Goal: Information Seeking & Learning: Learn about a topic

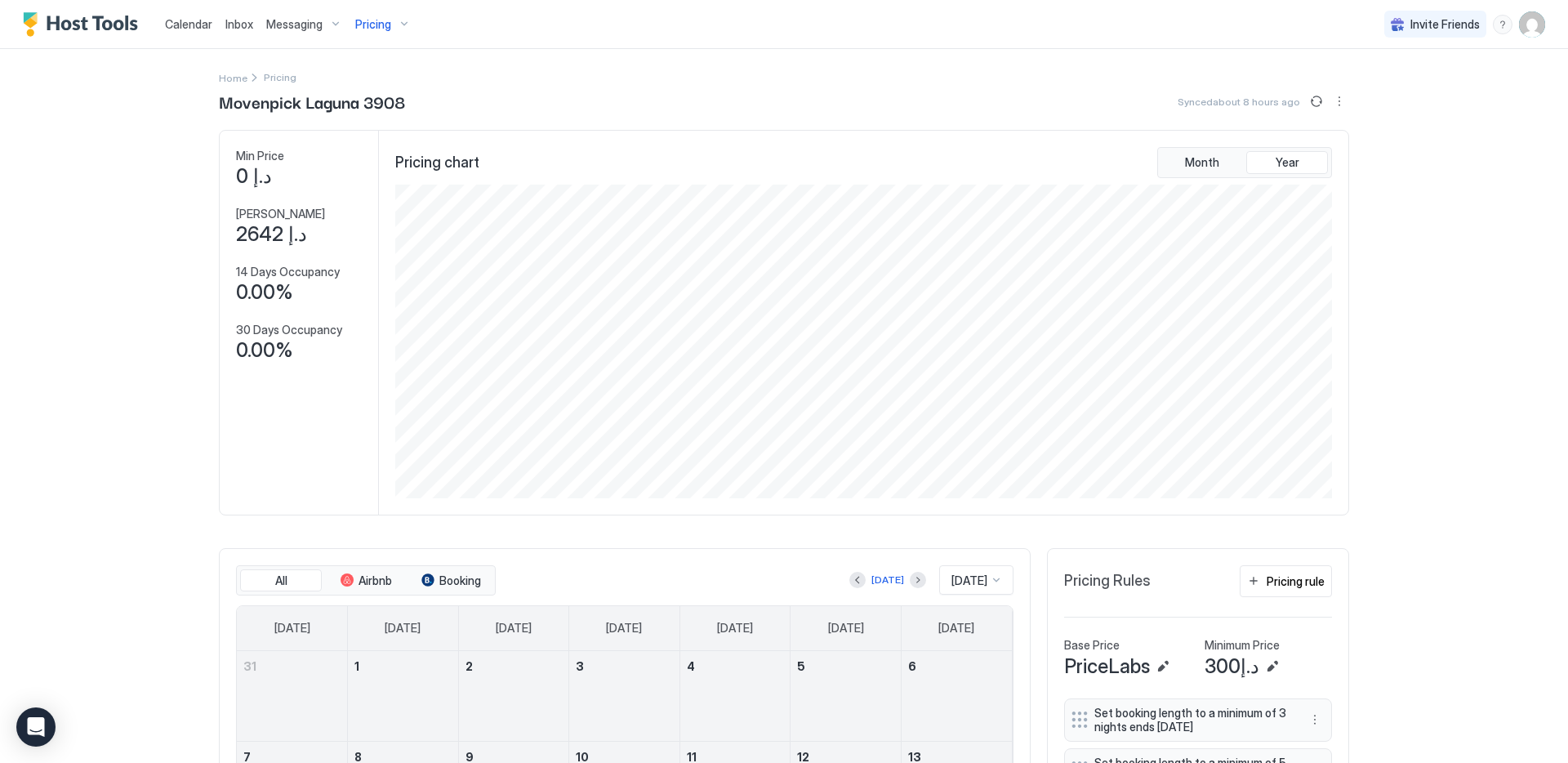
scroll to position [313, 940]
click at [397, 26] on div "Pricing" at bounding box center [383, 24] width 69 height 28
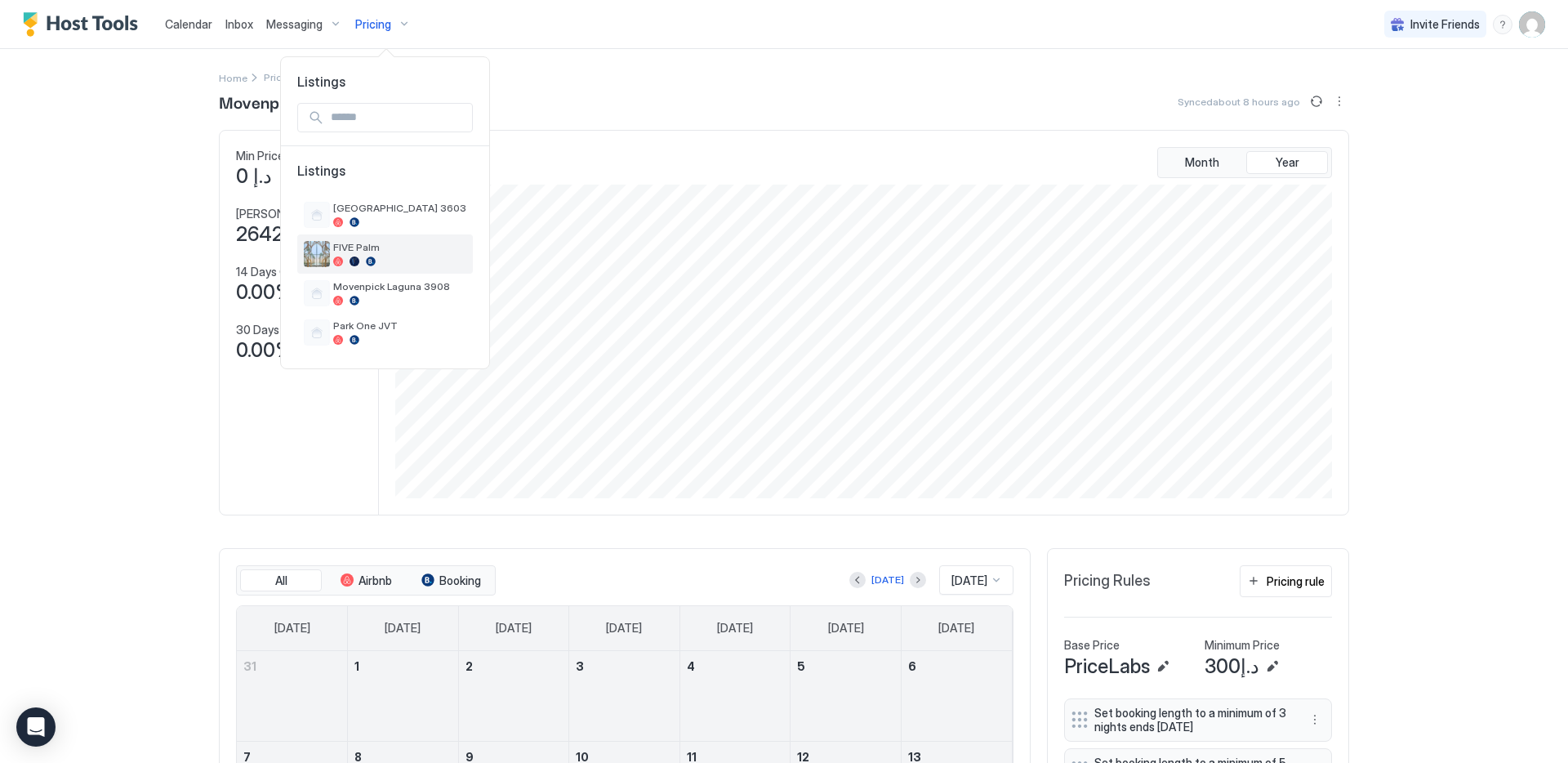
click at [397, 256] on div at bounding box center [400, 261] width 133 height 10
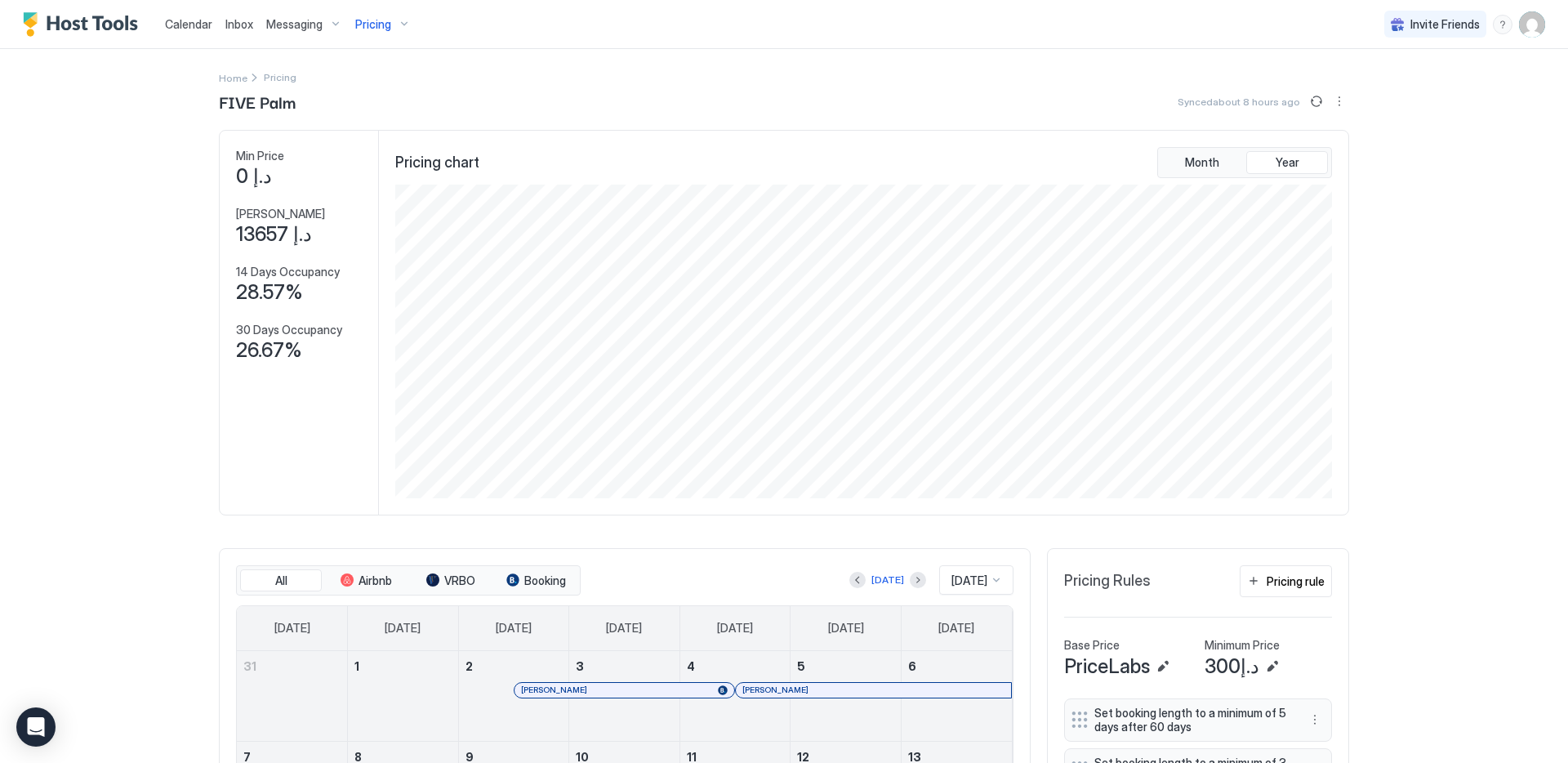
click at [387, 27] on div "Pricing" at bounding box center [383, 24] width 69 height 28
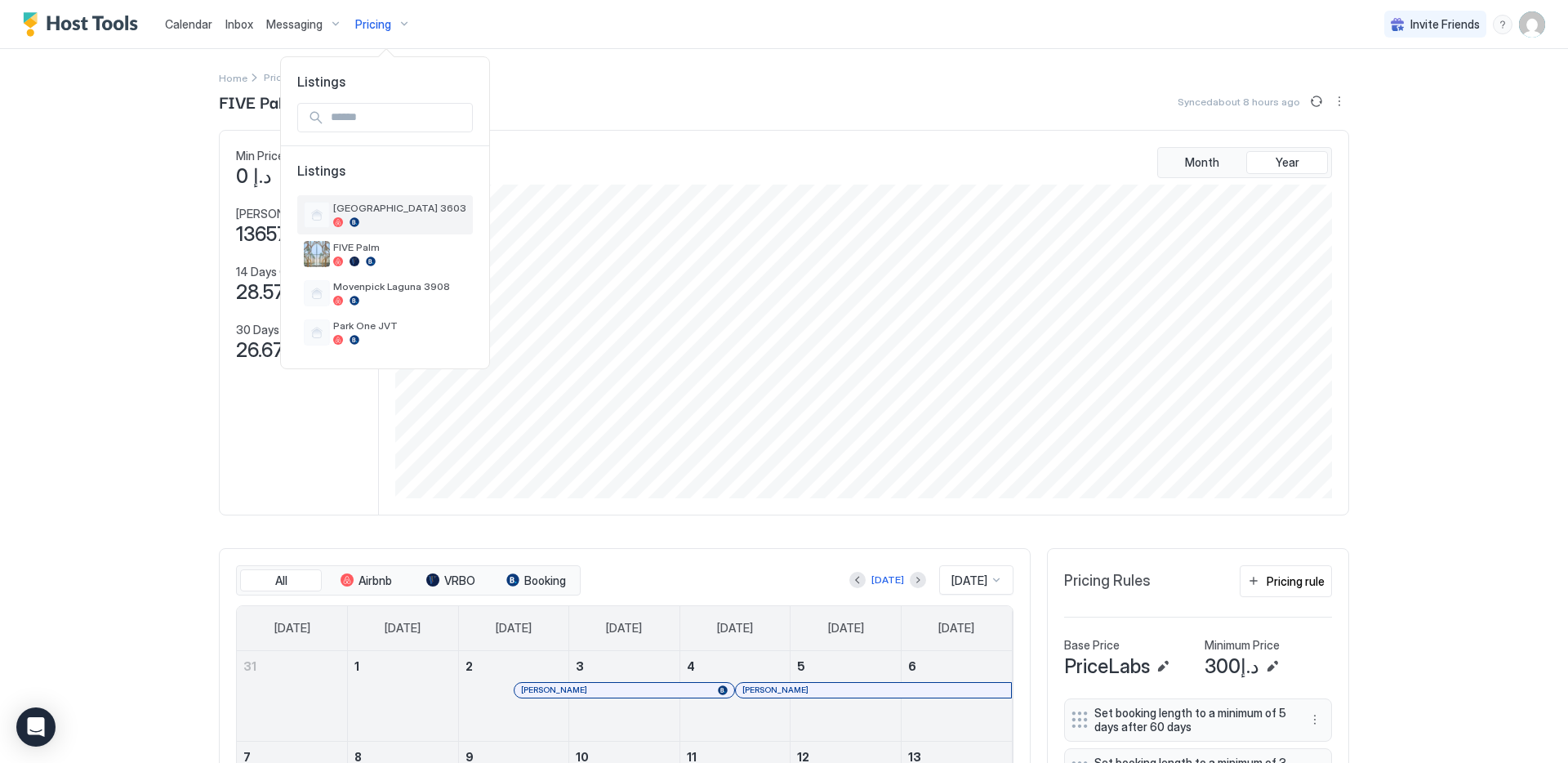
click at [373, 221] on div at bounding box center [400, 222] width 133 height 10
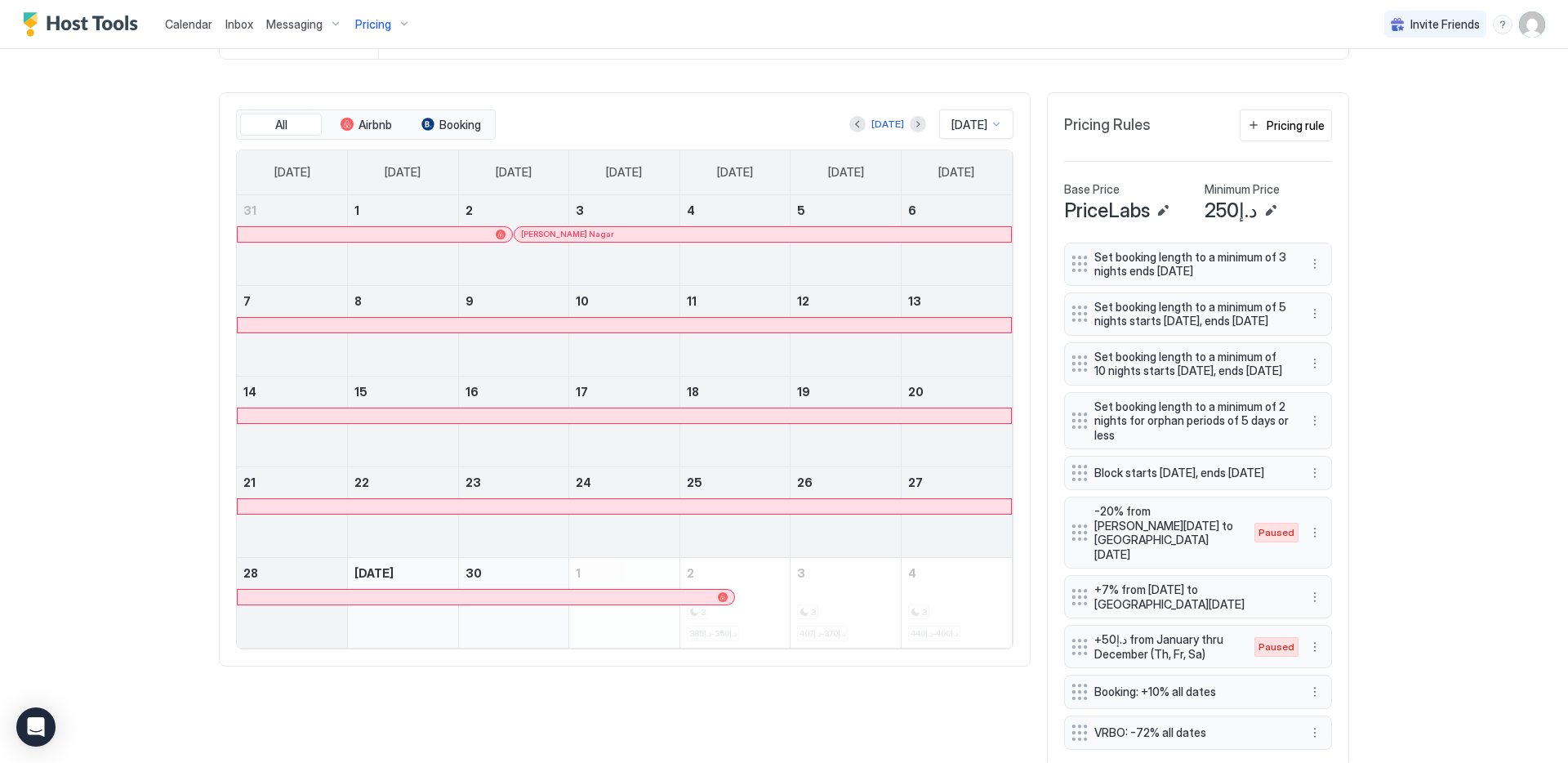
scroll to position [514, 0]
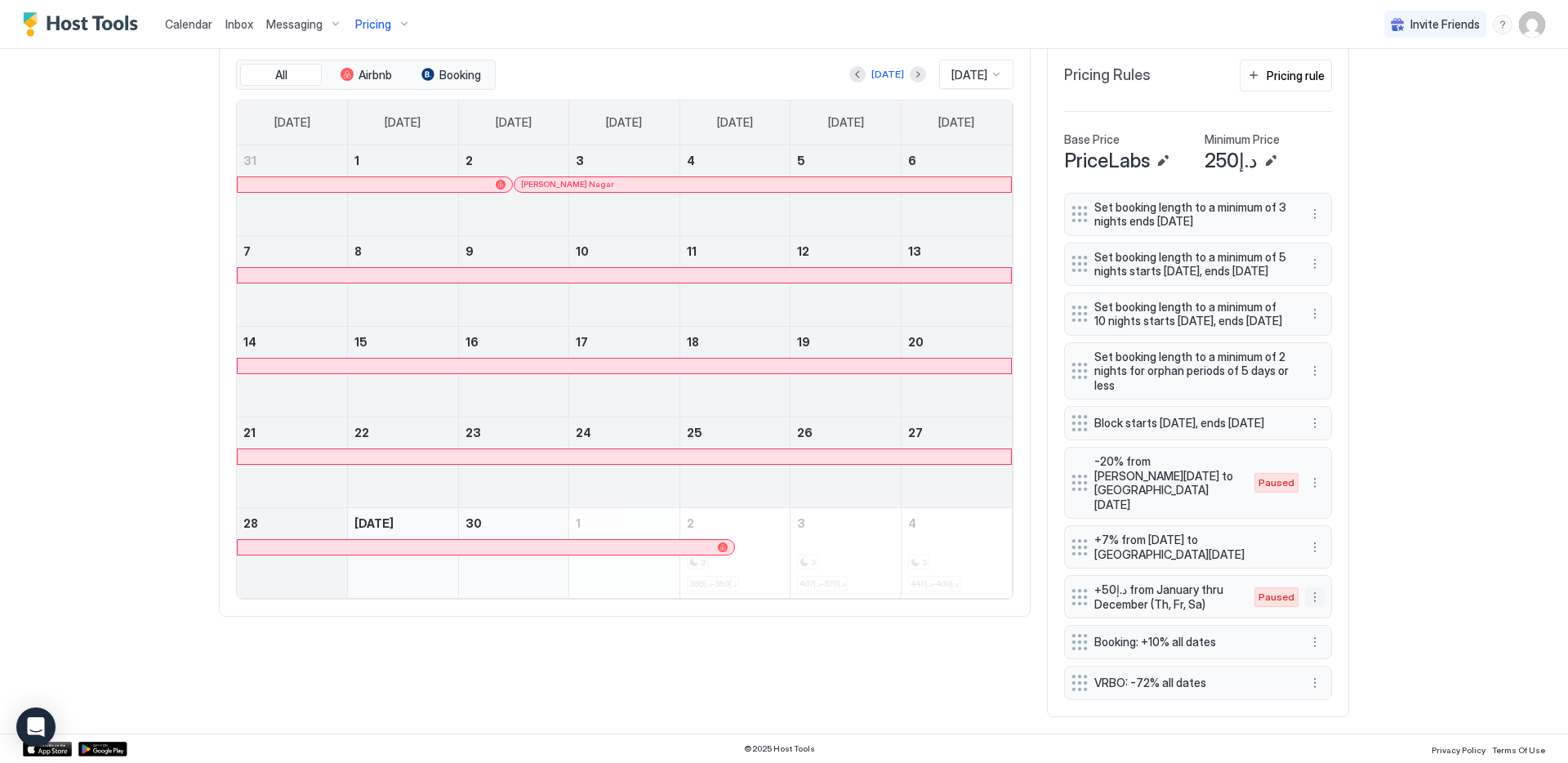
click at [1307, 595] on button "More options" at bounding box center [1315, 597] width 20 height 20
drag, startPoint x: 1319, startPoint y: 642, endPoint x: 1357, endPoint y: 532, distance: 116.4
click at [1351, 543] on div "Edit Enable Delete" at bounding box center [784, 381] width 1568 height 763
click at [1360, 527] on div at bounding box center [784, 381] width 1568 height 763
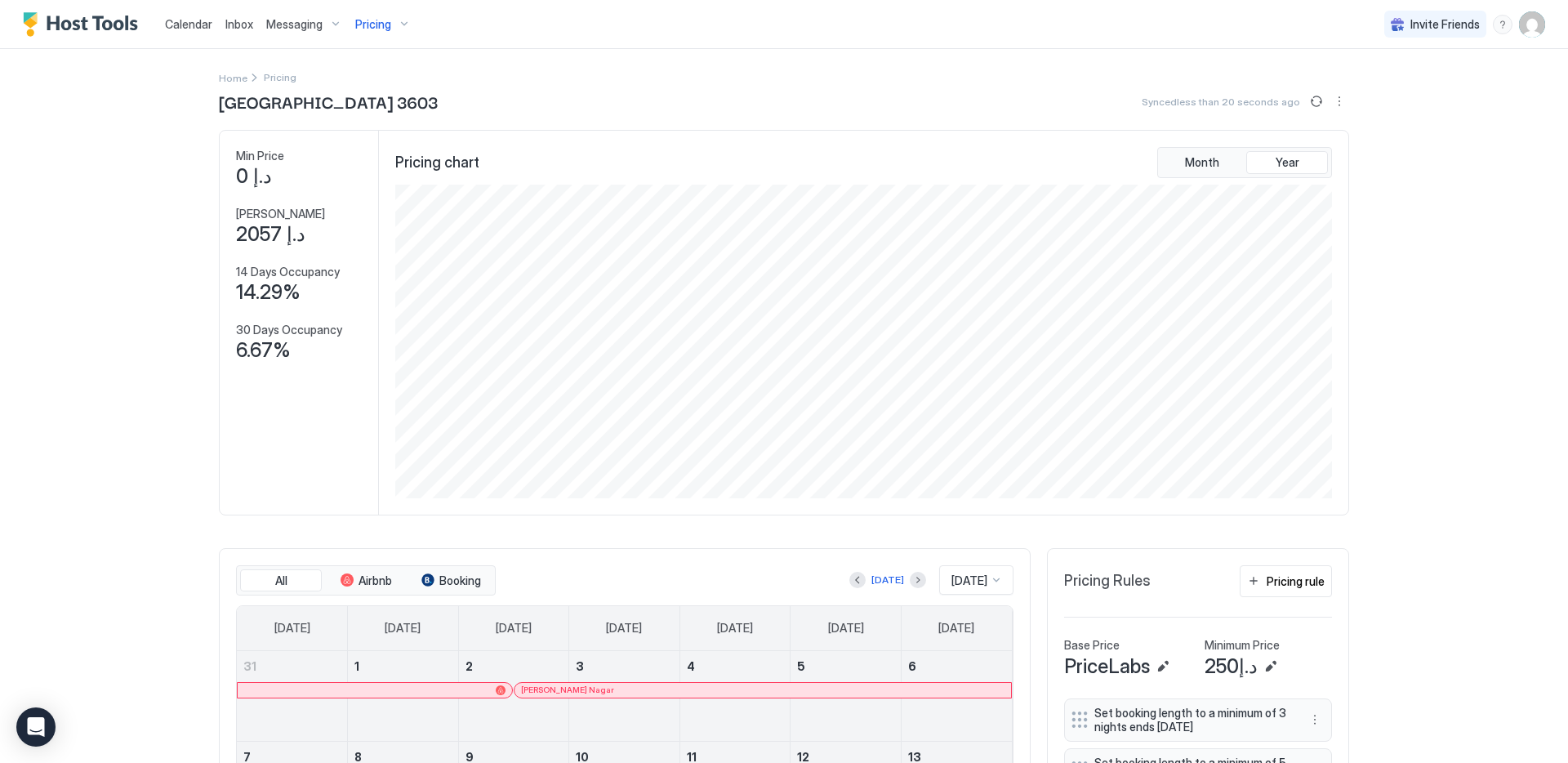
click at [370, 23] on span "Pricing" at bounding box center [373, 24] width 36 height 14
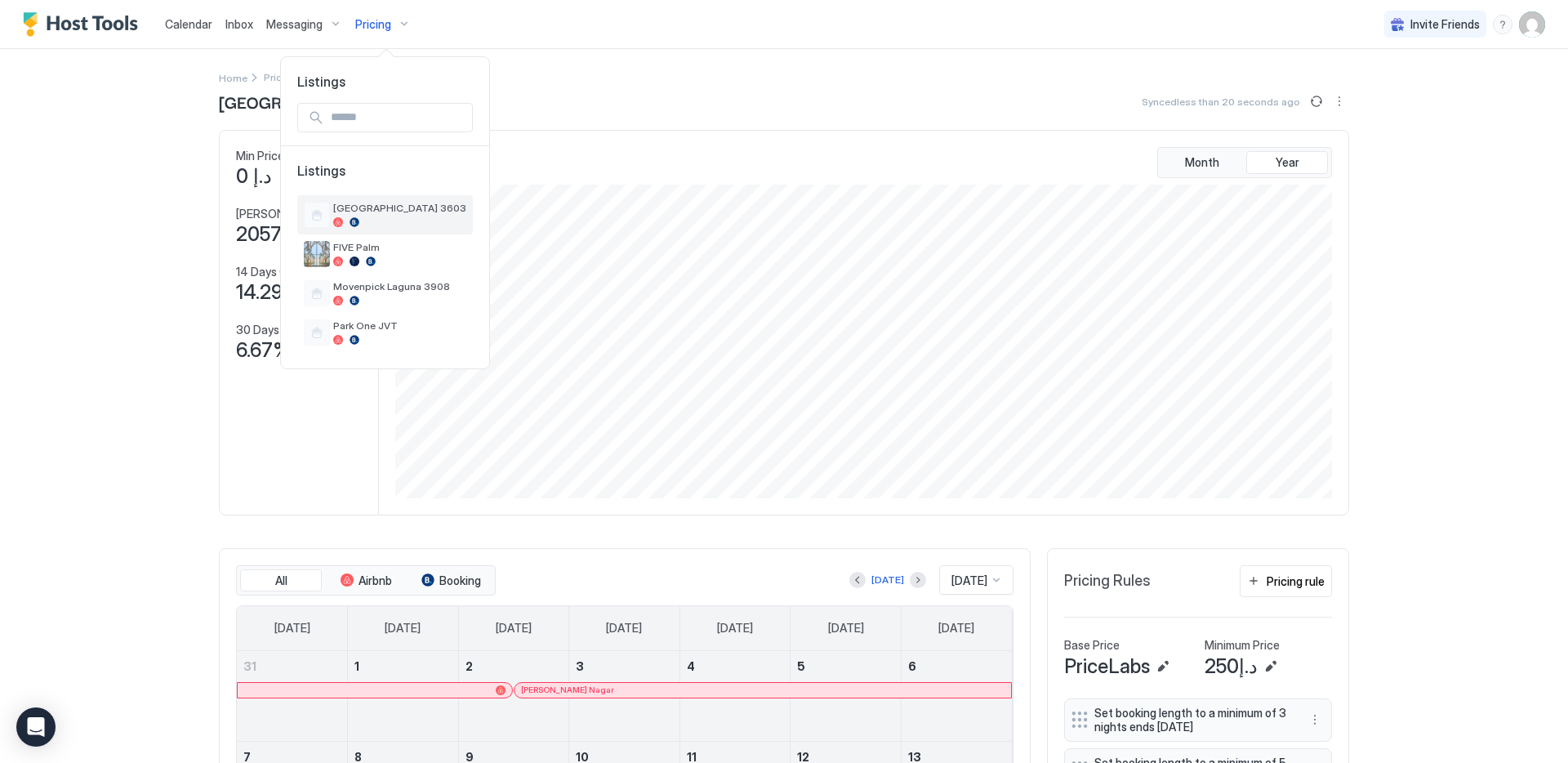
click at [377, 219] on div at bounding box center [400, 222] width 133 height 10
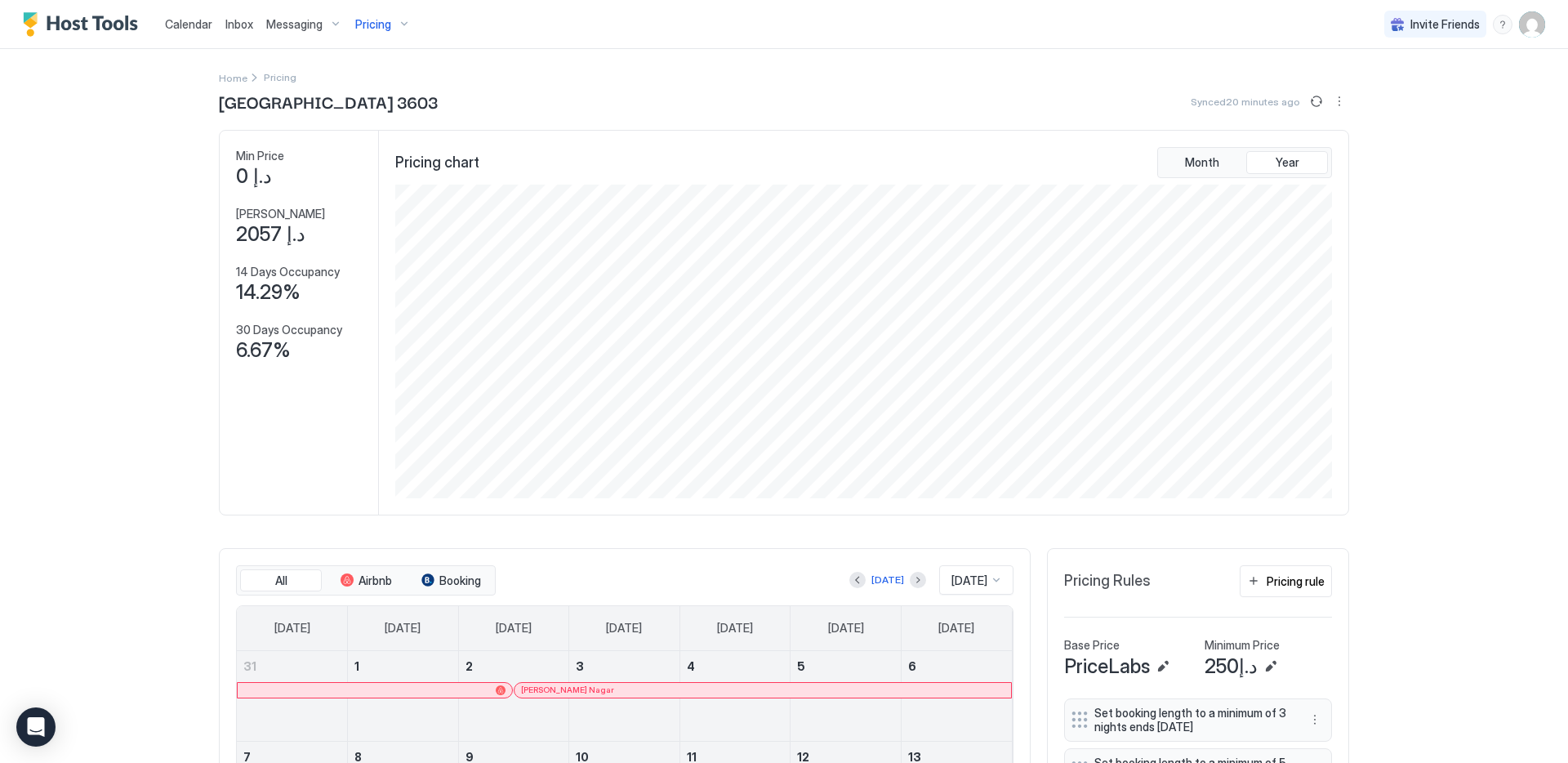
scroll to position [313, 940]
click at [402, 26] on div "Pricing" at bounding box center [383, 24] width 69 height 28
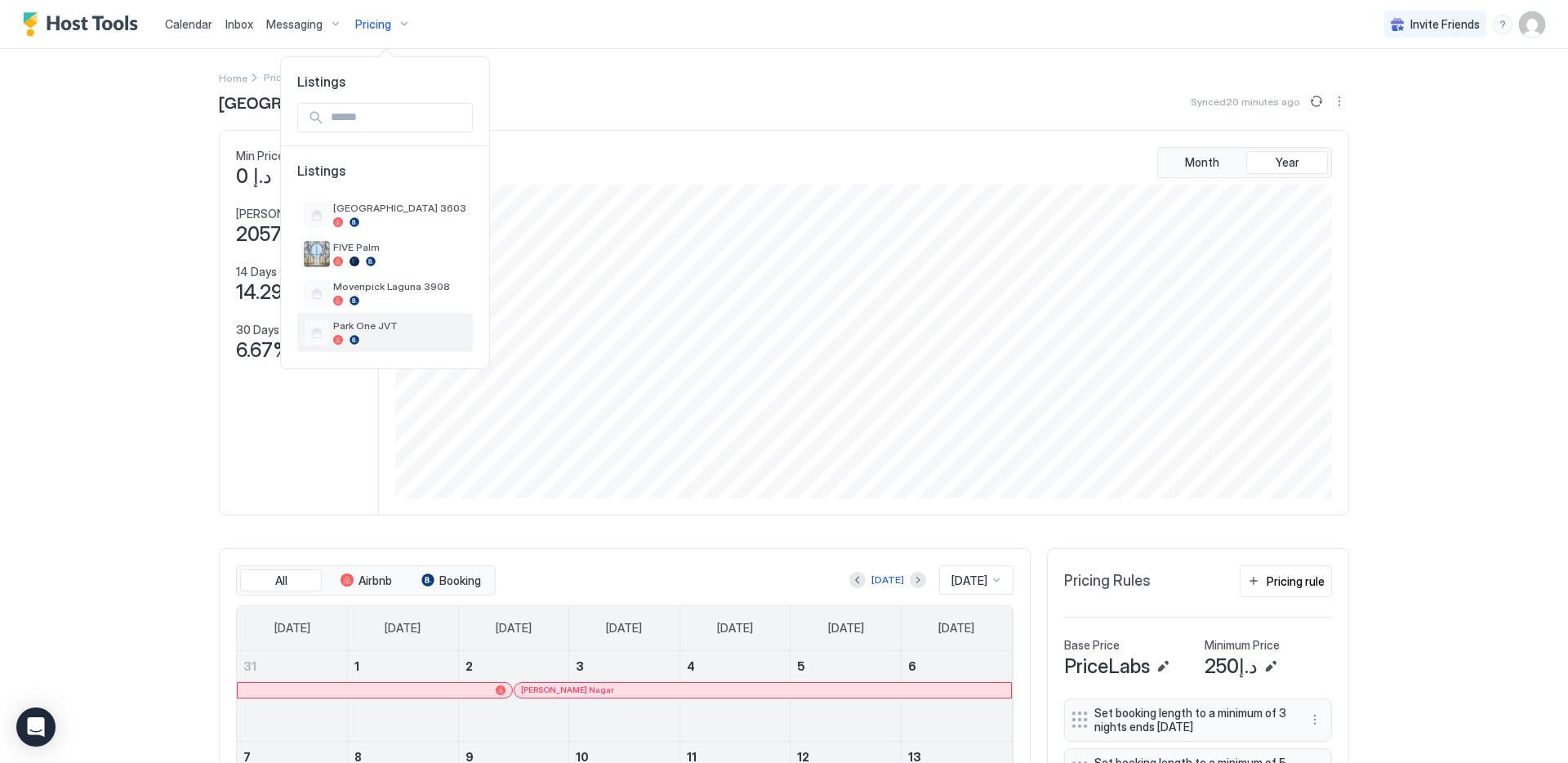
click at [370, 326] on span "Park One JVT" at bounding box center [400, 325] width 133 height 12
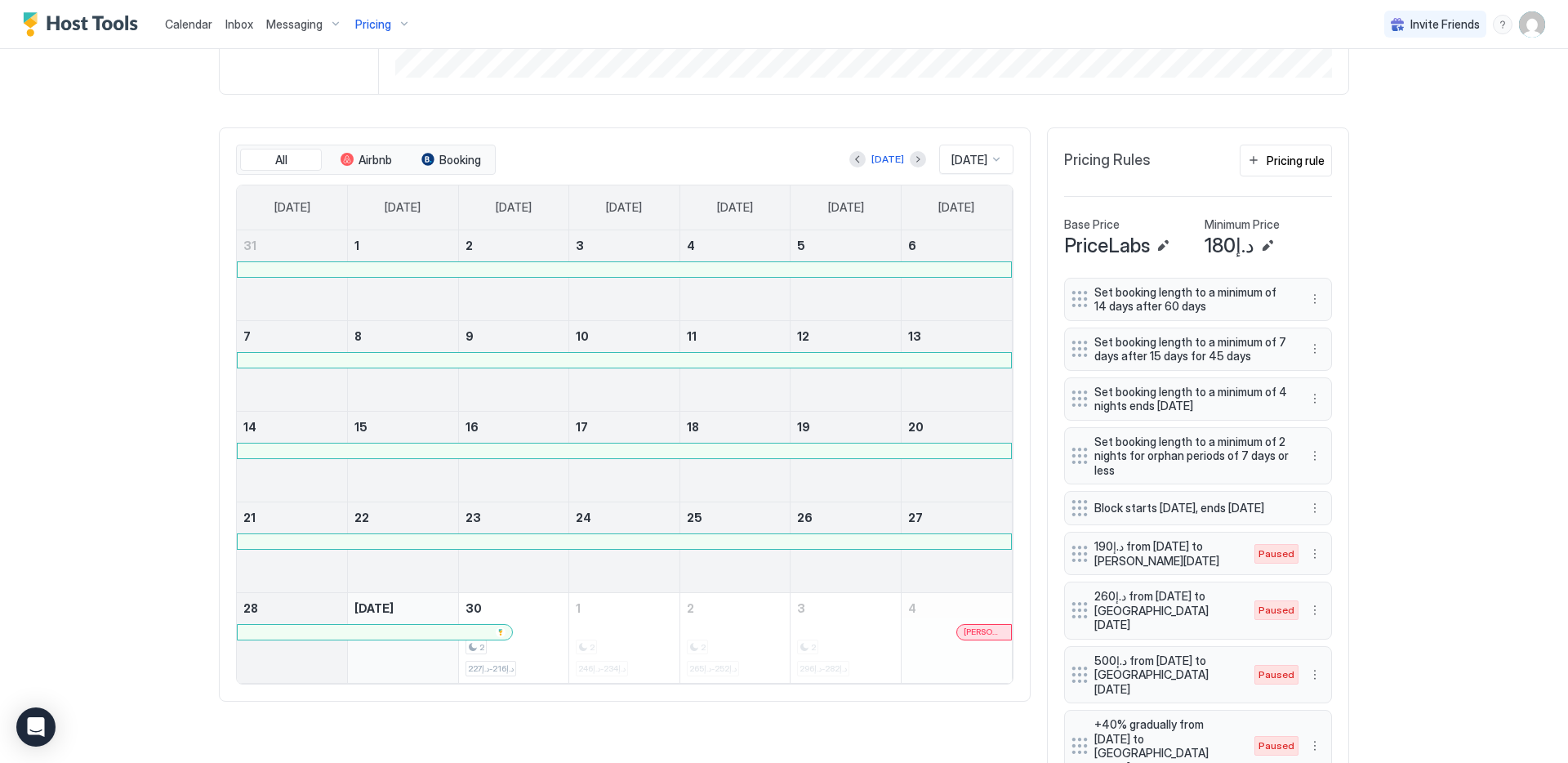
scroll to position [434, 0]
